Goal: Transaction & Acquisition: Obtain resource

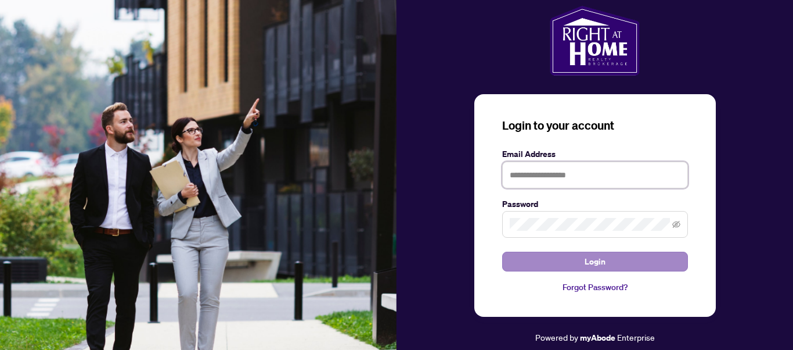
type input "**********"
click at [591, 260] on span "Login" at bounding box center [595, 261] width 21 height 19
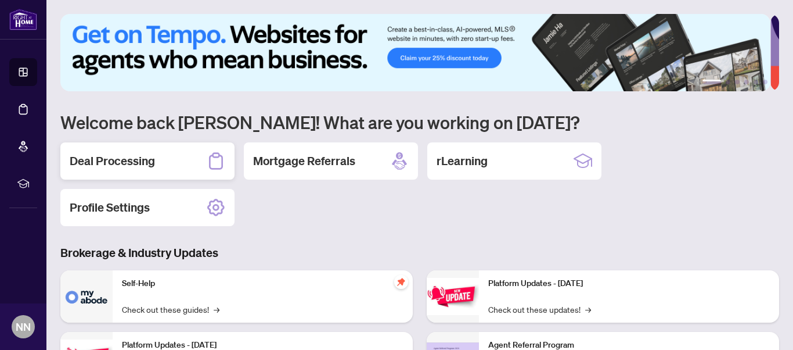
click at [115, 159] on h2 "Deal Processing" at bounding box center [112, 161] width 85 height 16
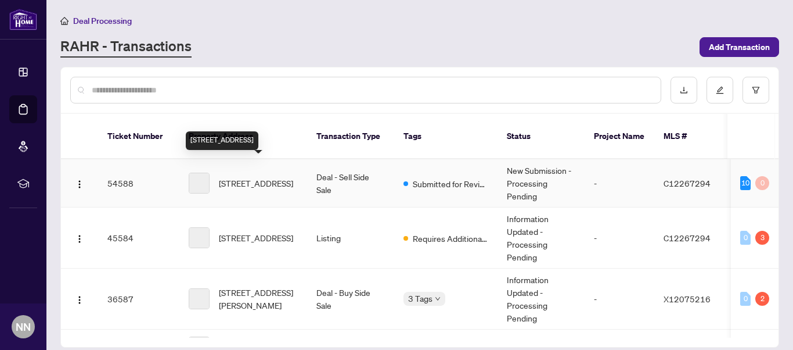
click at [255, 177] on span "[STREET_ADDRESS]" at bounding box center [256, 183] width 74 height 13
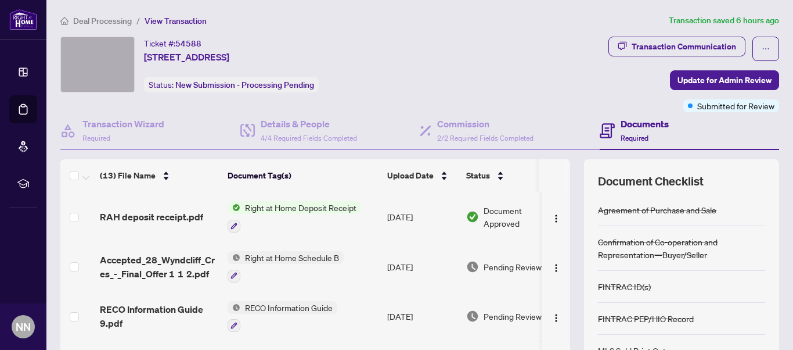
click at [312, 207] on span "Right at Home Deposit Receipt" at bounding box center [300, 207] width 121 height 13
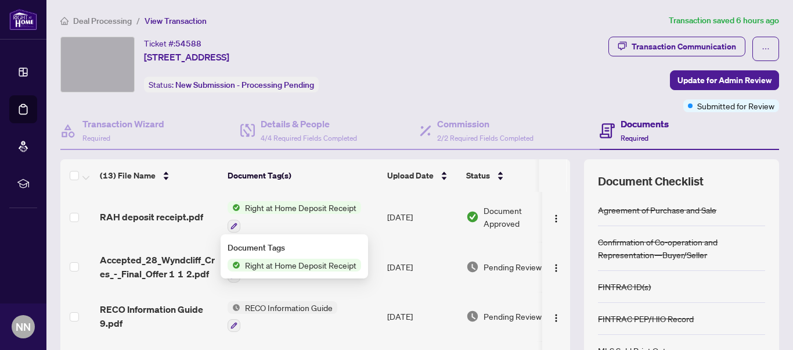
click at [301, 208] on span "Right at Home Deposit Receipt" at bounding box center [300, 207] width 121 height 13
click at [291, 268] on span "Right at Home Deposit Receipt" at bounding box center [300, 264] width 121 height 13
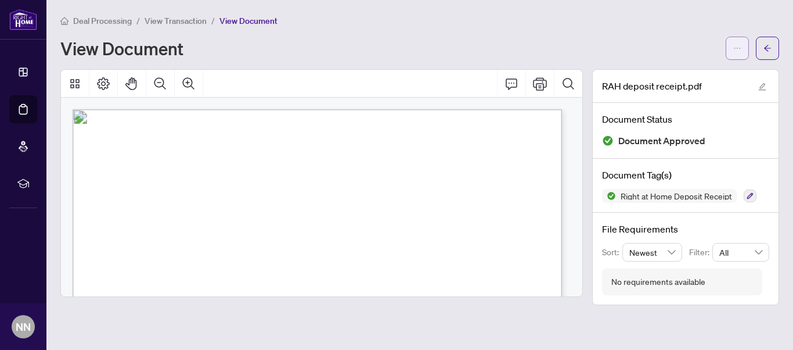
click at [734, 48] on icon "ellipsis" at bounding box center [737, 48] width 8 height 8
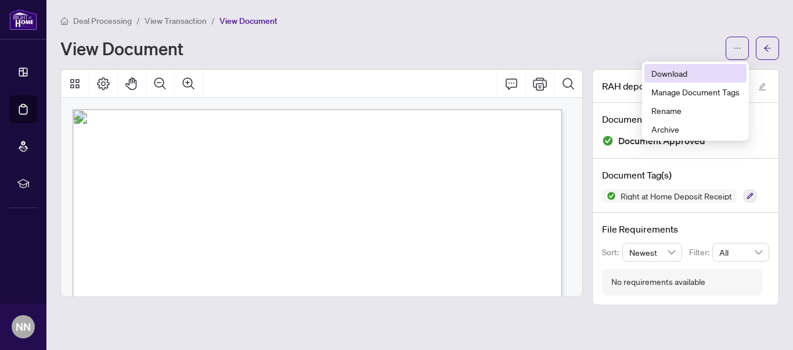
click at [674, 71] on span "Download" at bounding box center [696, 73] width 88 height 13
